Goal: Task Accomplishment & Management: Manage account settings

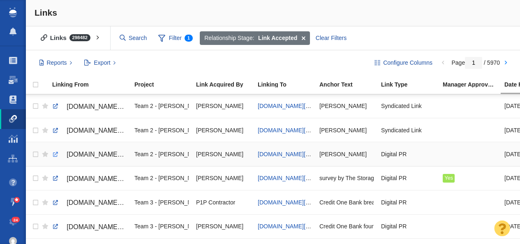
click at [55, 154] on link at bounding box center [55, 154] width 7 height 7
click at [270, 154] on span "johnstevenson.com/the-gen-z-economy-survival-strategy-and-side-hustles/" at bounding box center [288, 154] width 61 height 7
click at [53, 131] on link at bounding box center [55, 130] width 7 height 7
click at [276, 129] on span "johnstevenson.com/the-gen-z-economy-survival-strategy-and-side-hustles/" at bounding box center [288, 130] width 61 height 7
click at [55, 105] on link at bounding box center [55, 105] width 7 height 7
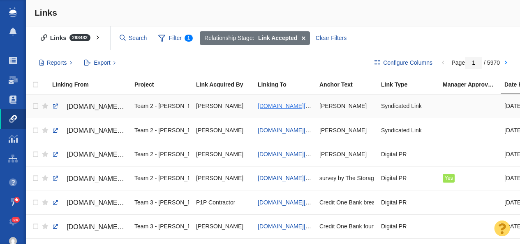
click at [279, 107] on span "johnstevenson.com/the-gen-z-economy-survival-strategy-and-side-hustles/" at bounding box center [288, 105] width 61 height 7
checkbox input "true"
click at [37, 105] on input "checkbox" at bounding box center [34, 106] width 12 height 18
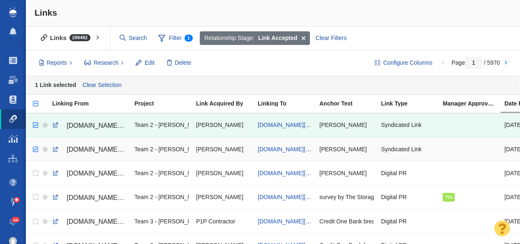
checkbox input "true"
click at [37, 148] on input "checkbox" at bounding box center [34, 149] width 12 height 18
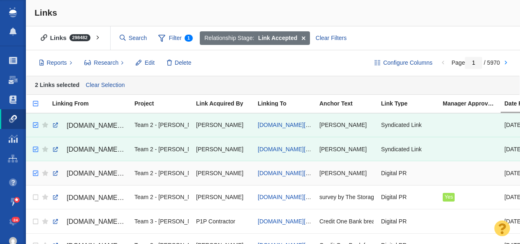
checkbox input "true"
click at [35, 174] on input "checkbox" at bounding box center [34, 173] width 12 height 18
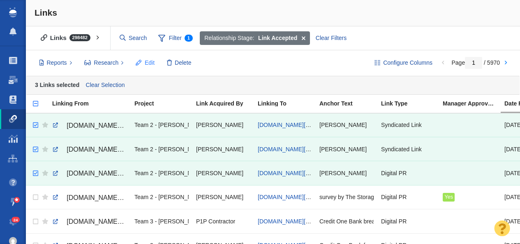
click at [146, 63] on span "Edit" at bounding box center [150, 62] width 10 height 9
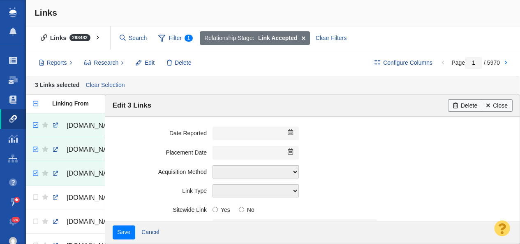
scroll to position [235, 0]
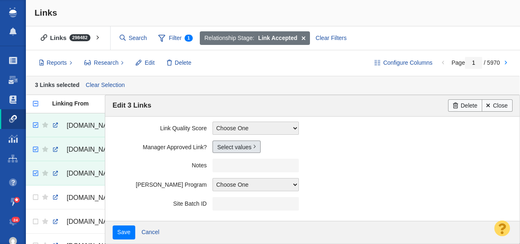
click at [231, 147] on link "Select values" at bounding box center [237, 146] width 48 height 12
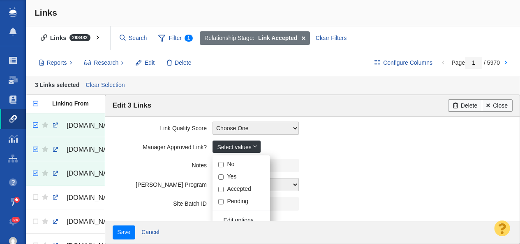
click at [222, 178] on input "Yes" at bounding box center [220, 176] width 5 height 5
checkbox input "true"
click at [146, 154] on field "Manager Approved Link? Yes No Yes Accepted Pending Edit options..." at bounding box center [313, 146] width 400 height 18
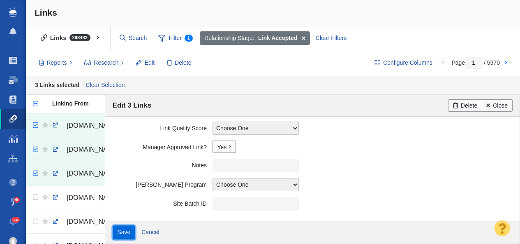
click at [125, 234] on input "Save" at bounding box center [124, 232] width 23 height 14
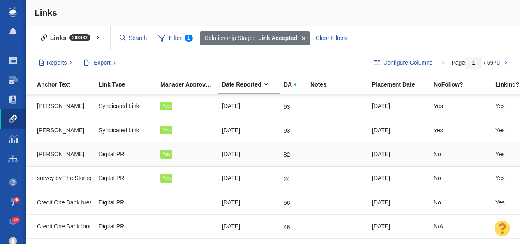
scroll to position [0, 284]
